Goal: Find specific page/section: Find specific page/section

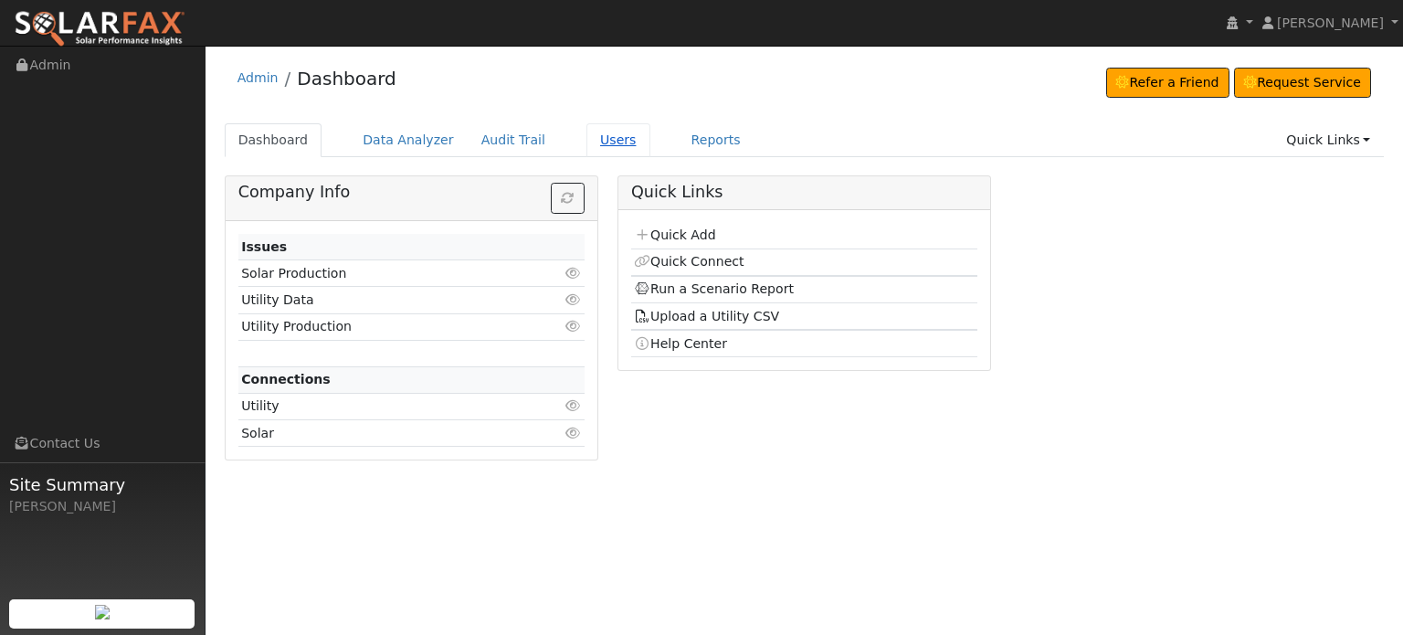
click at [590, 141] on link "Users" at bounding box center [619, 140] width 64 height 34
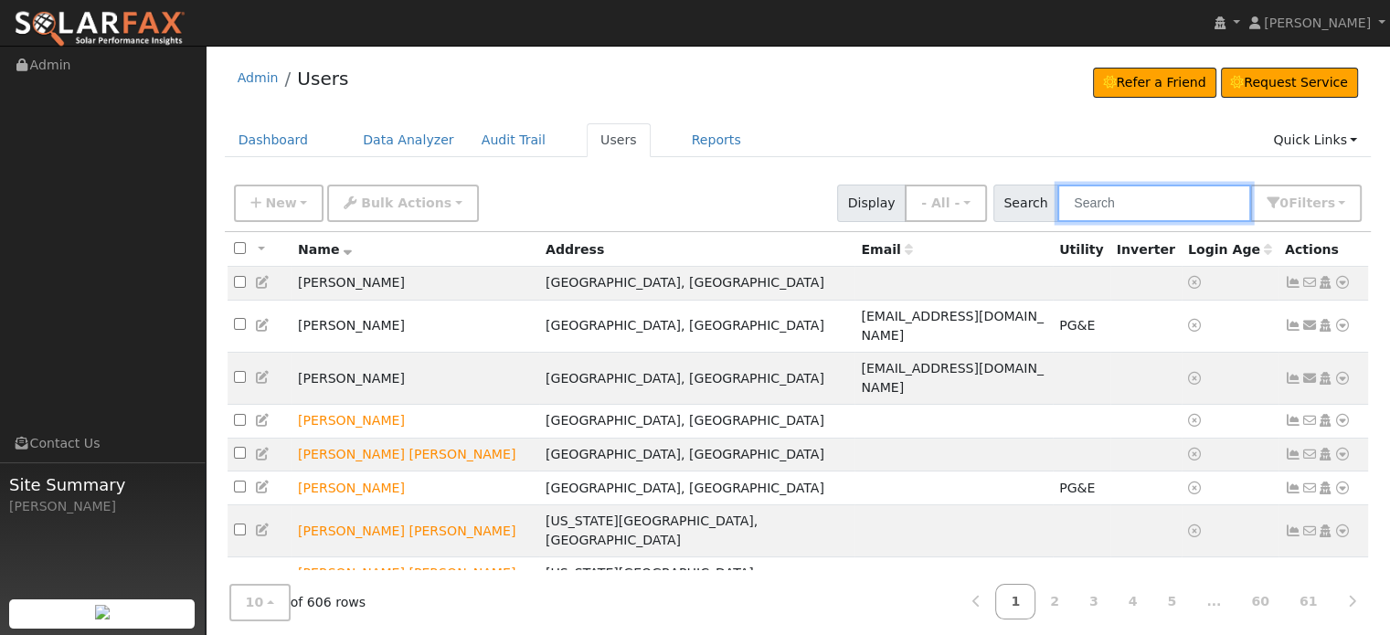
click at [1115, 193] on input "text" at bounding box center [1154, 203] width 194 height 37
paste input "[PERSON_NAME]"
type input "[PERSON_NAME]"
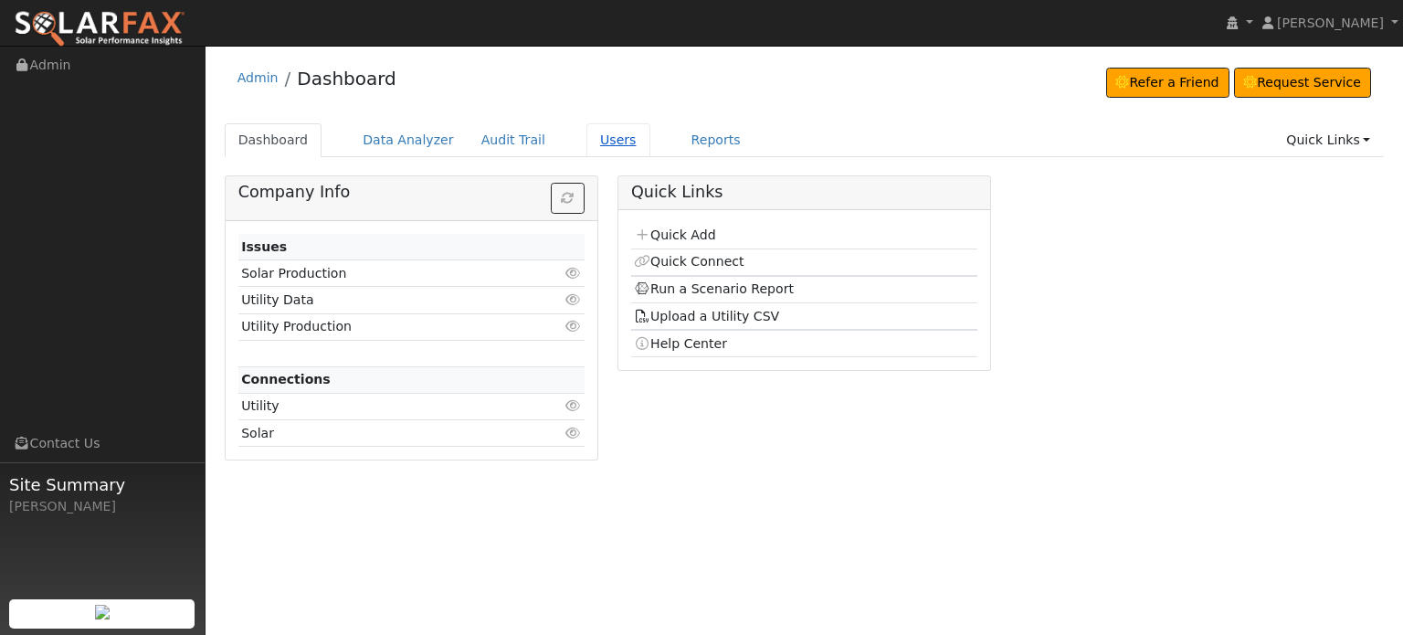
click at [593, 141] on link "Users" at bounding box center [619, 140] width 64 height 34
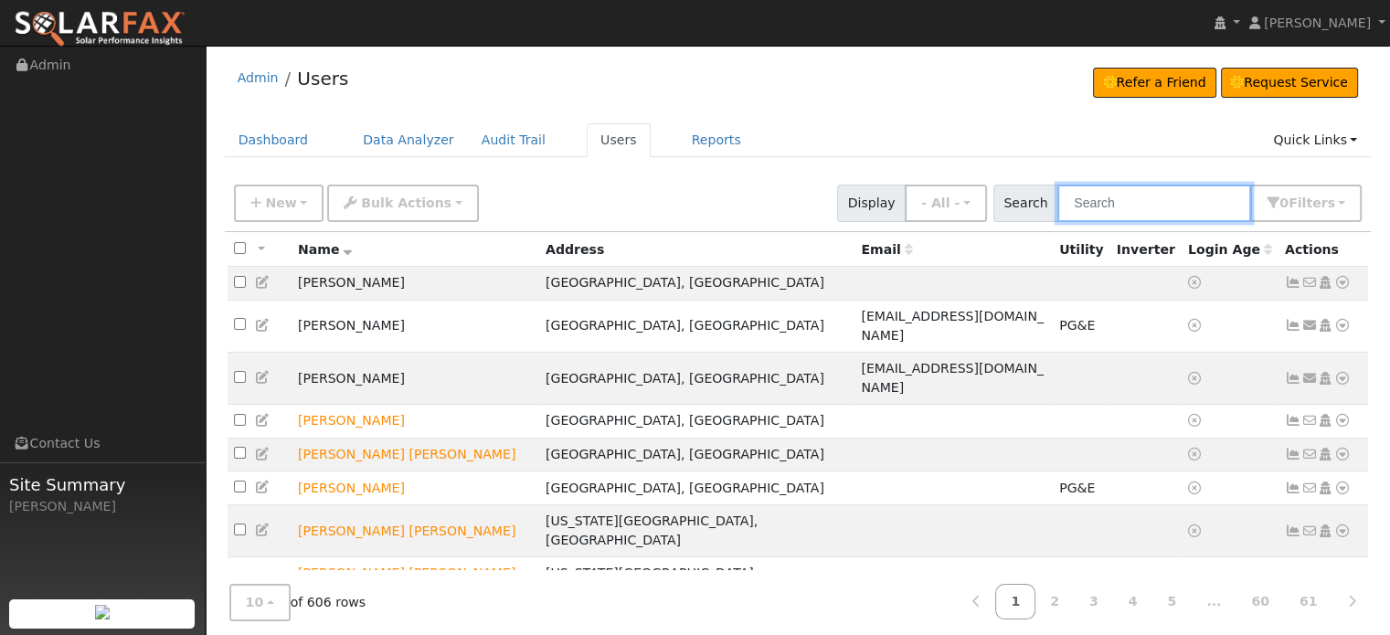
click at [1115, 201] on input "text" at bounding box center [1154, 203] width 194 height 37
paste input "Taylor Boyle"
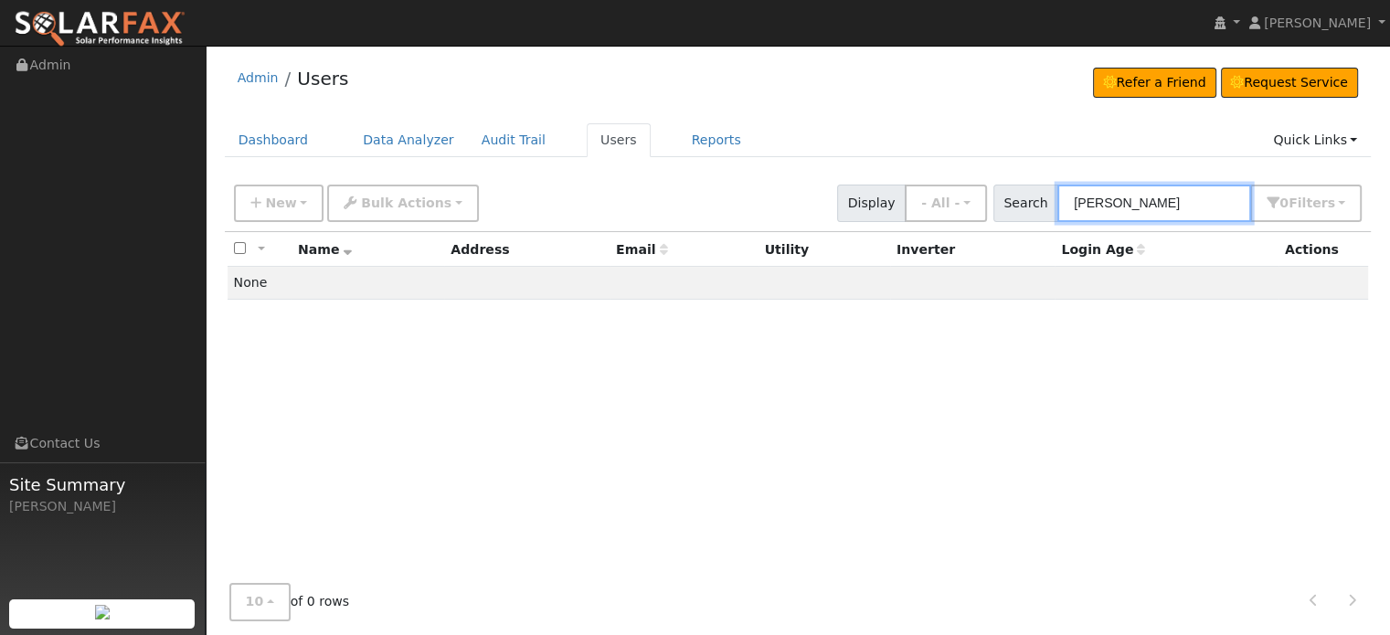
type input "Taylor Boyle"
